Goal: Find contact information: Find contact information

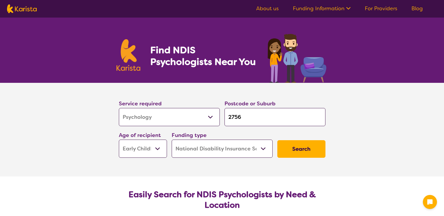
select select "Psychology"
select select "EC"
select select "NDIS"
select select "Psychology"
select select "EC"
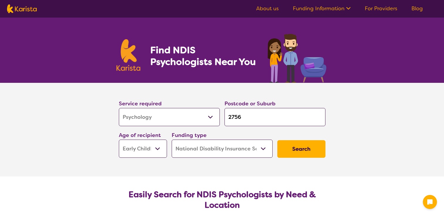
select select "NDIS"
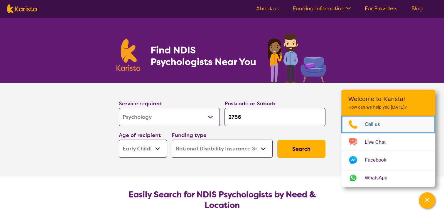
click at [372, 125] on span "Call us" at bounding box center [376, 124] width 22 height 9
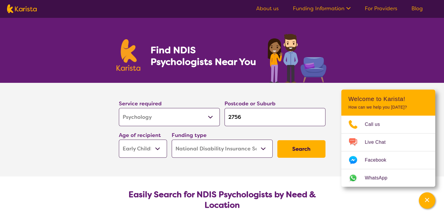
click at [341, 68] on div "Find NDIS Psychologists Near You" at bounding box center [222, 50] width 444 height 65
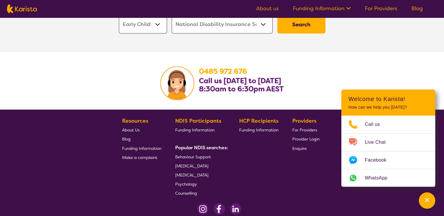
scroll to position [968, 0]
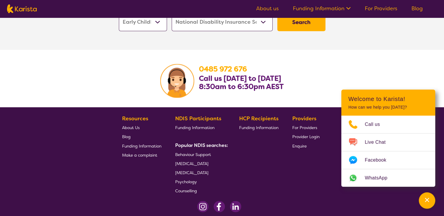
click at [129, 125] on span "About Us" at bounding box center [131, 127] width 18 height 5
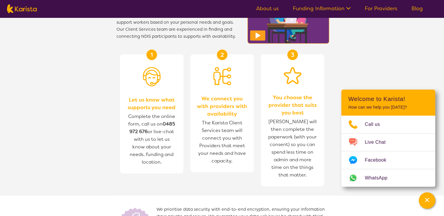
scroll to position [616, 0]
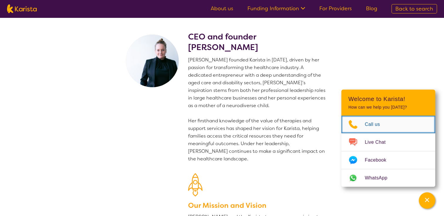
click at [376, 125] on span "Call us" at bounding box center [376, 124] width 22 height 9
